Goal: Navigation & Orientation: Find specific page/section

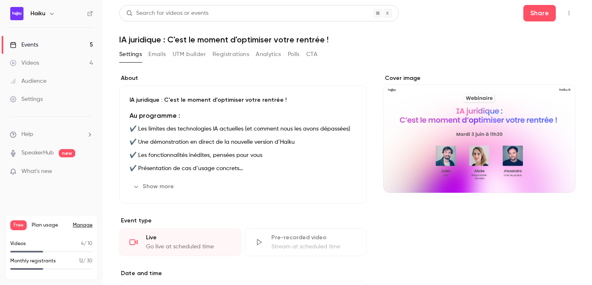
click at [341, 47] on div "Search for videos or events Share IA juridique : C'est le moment d'optimiser vo…" at bounding box center [347, 267] width 456 height 524
click at [70, 46] on link "Events 5" at bounding box center [51, 45] width 103 height 18
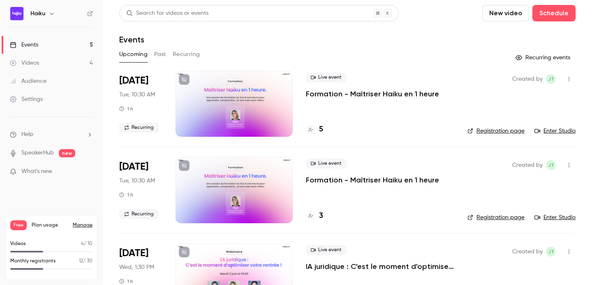
click at [181, 52] on button "Recurring" at bounding box center [187, 54] width 28 height 13
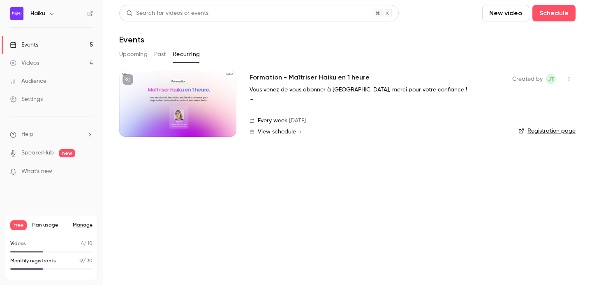
click at [157, 52] on button "Past" at bounding box center [160, 54] width 12 height 13
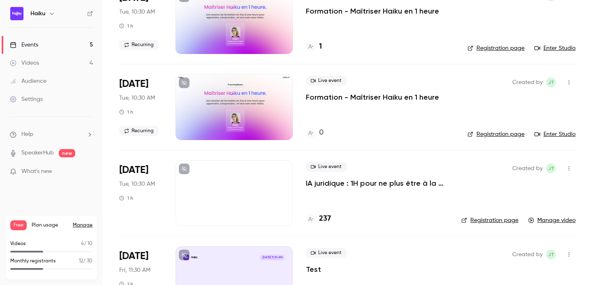
scroll to position [814, 0]
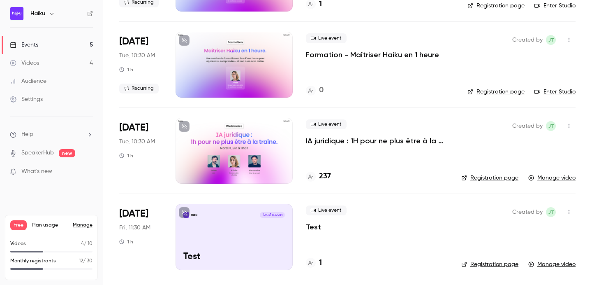
click at [255, 153] on div at bounding box center [234, 151] width 117 height 66
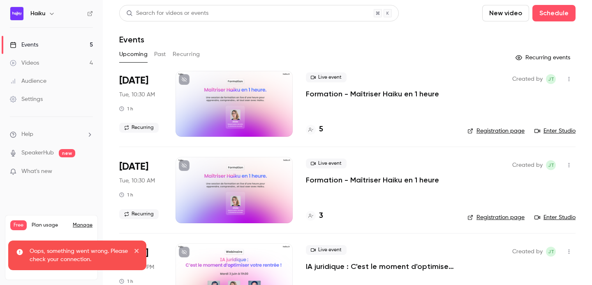
scroll to position [211, 0]
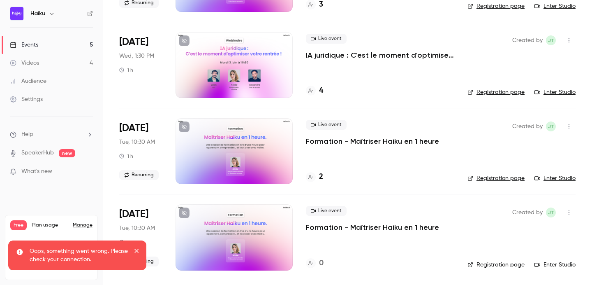
click at [222, 74] on div at bounding box center [234, 65] width 117 height 66
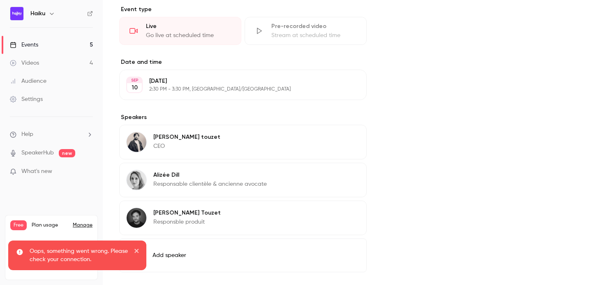
click at [75, 39] on link "Events 5" at bounding box center [51, 45] width 103 height 18
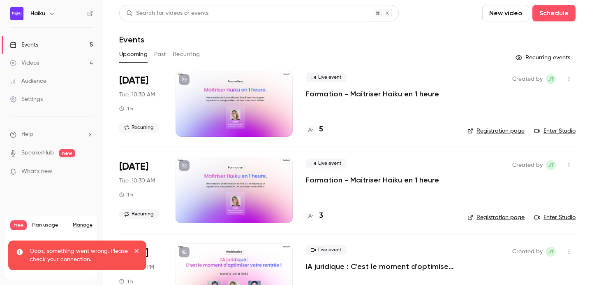
click at [157, 47] on div "Search for videos or events New video Schedule Events Upcoming Past Recurring R…" at bounding box center [347, 248] width 456 height 486
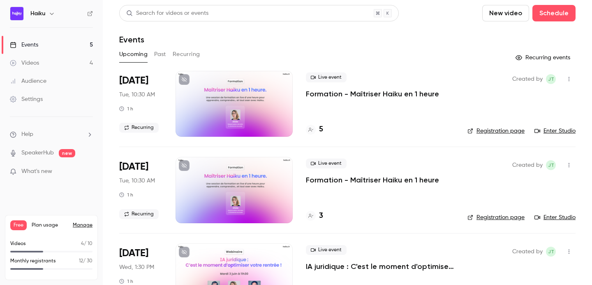
click at [157, 49] on button "Past" at bounding box center [160, 54] width 12 height 13
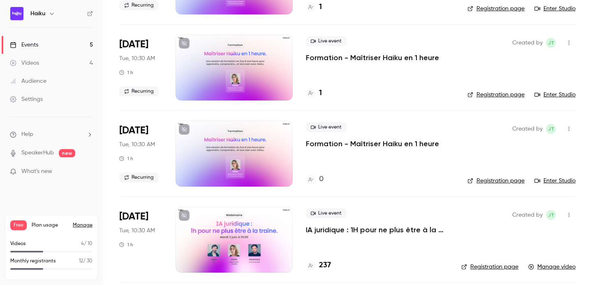
scroll to position [794, 0]
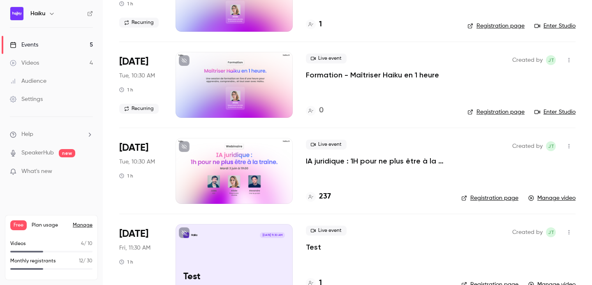
click at [227, 183] on div at bounding box center [234, 171] width 117 height 66
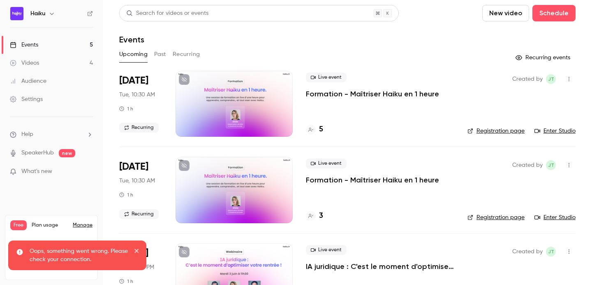
click at [82, 253] on p "Oops, something went wrong. Please check your connection." at bounding box center [79, 255] width 99 height 16
